Goal: Task Accomplishment & Management: Manage account settings

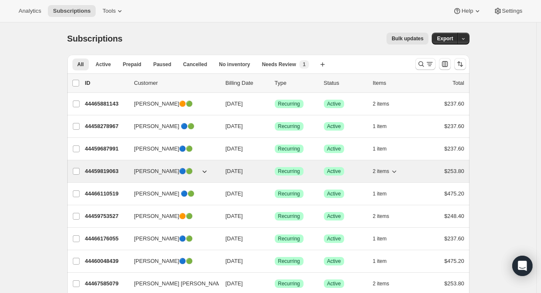
click at [396, 170] on icon "button" at bounding box center [394, 171] width 8 height 8
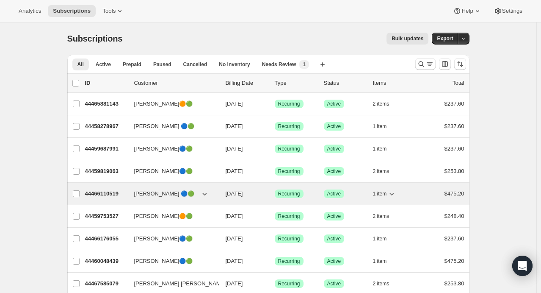
click at [396, 196] on icon "button" at bounding box center [392, 193] width 8 height 8
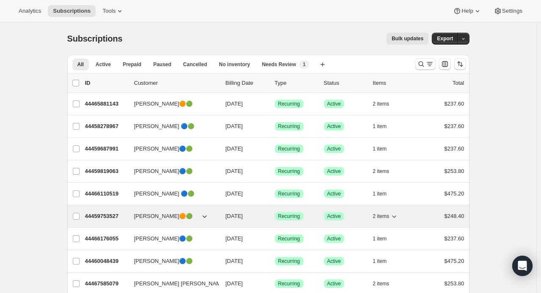
click at [396, 216] on icon "button" at bounding box center [395, 216] width 4 height 3
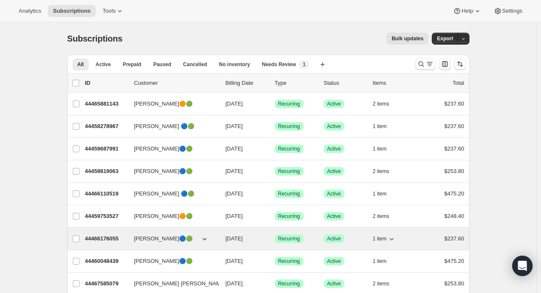
click at [396, 240] on icon "button" at bounding box center [392, 238] width 8 height 8
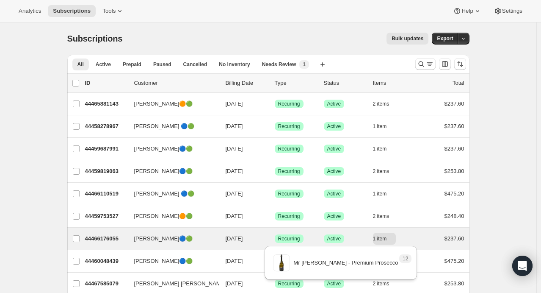
click at [470, 243] on div "[PERSON_NAME]🔵🟢 44466176055 [PERSON_NAME]🔵🟢 [DATE] Success Recurring Success Ac…" at bounding box center [268, 238] width 402 height 22
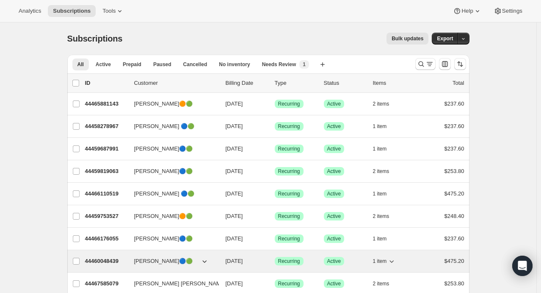
click at [394, 257] on icon "button" at bounding box center [392, 261] width 8 height 8
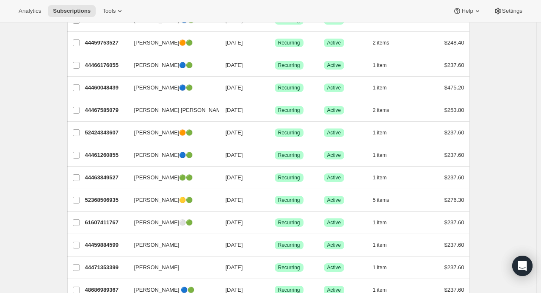
scroll to position [174, 0]
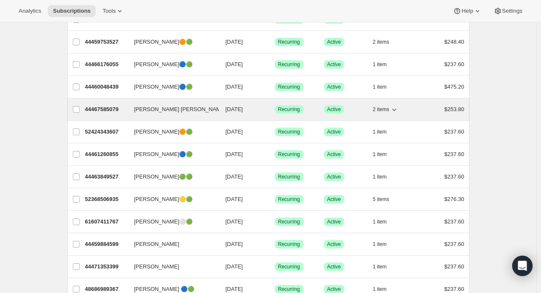
click at [397, 108] on icon "button" at bounding box center [395, 109] width 4 height 3
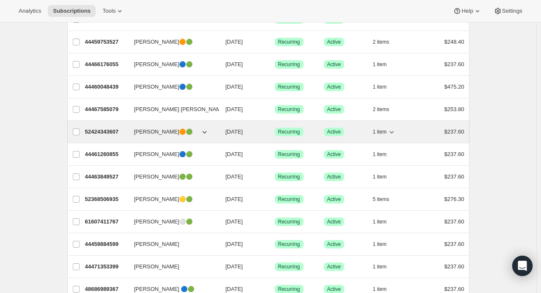
click at [394, 131] on icon "button" at bounding box center [392, 132] width 4 height 3
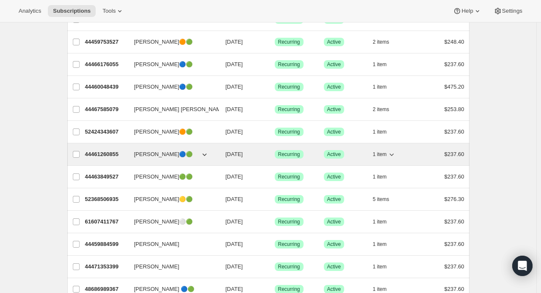
click at [396, 151] on icon "button" at bounding box center [392, 154] width 8 height 8
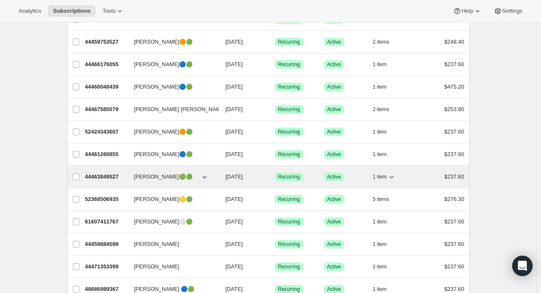
click at [393, 176] on icon "button" at bounding box center [392, 176] width 8 height 8
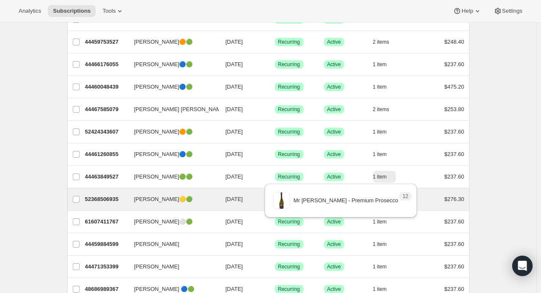
click at [470, 194] on div "[PERSON_NAME]🟡🟢 52368506935 [PERSON_NAME]🟡🟢 [DATE] Success Recurring Success Ac…" at bounding box center [268, 199] width 402 height 22
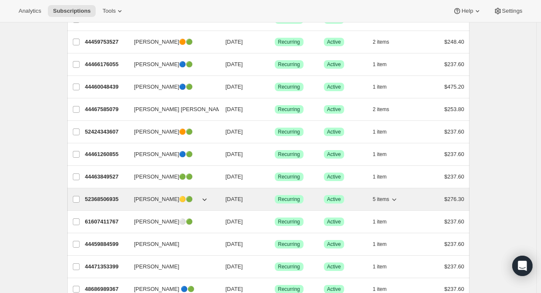
click at [396, 198] on icon "button" at bounding box center [394, 199] width 8 height 8
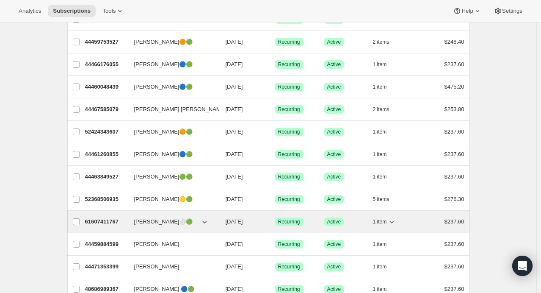
click at [396, 220] on icon "button" at bounding box center [392, 221] width 8 height 8
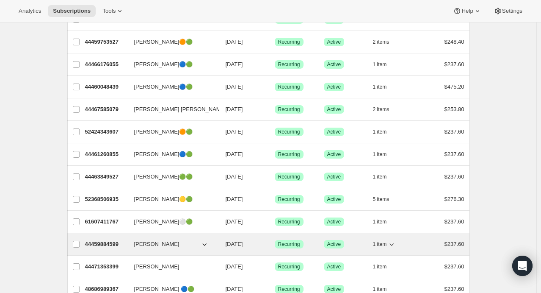
click at [393, 240] on icon "button" at bounding box center [392, 244] width 8 height 8
